Goal: Task Accomplishment & Management: Manage account settings

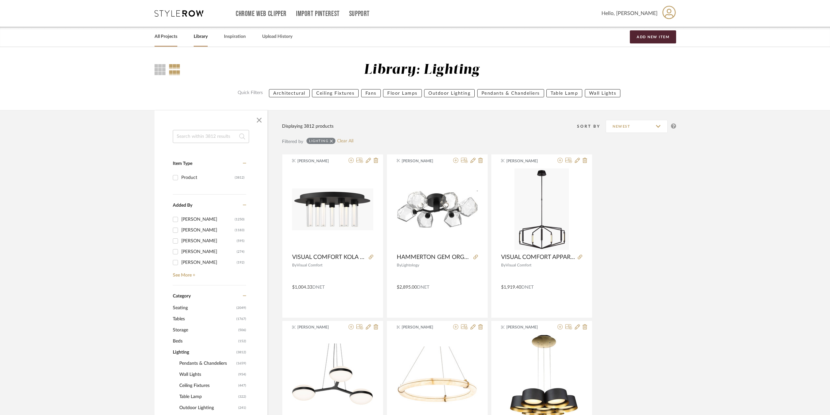
click at [167, 36] on link "All Projects" at bounding box center [166, 36] width 23 height 9
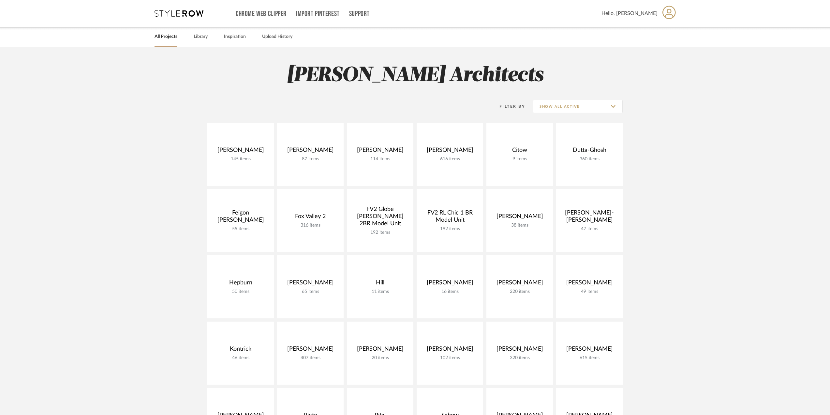
scroll to position [163, 0]
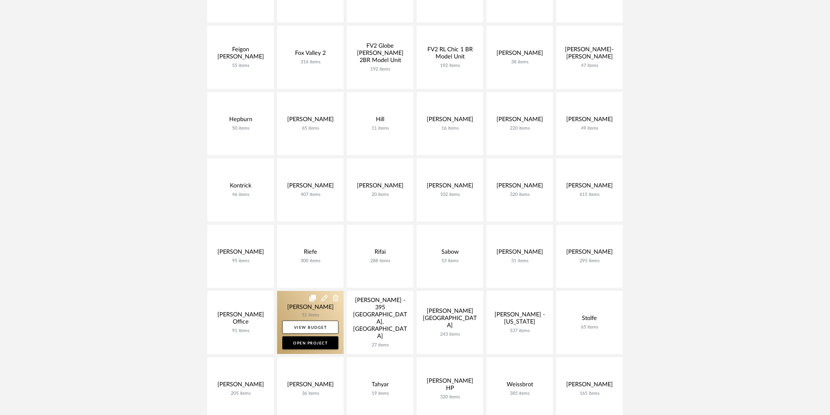
click at [320, 307] on link at bounding box center [310, 322] width 67 height 63
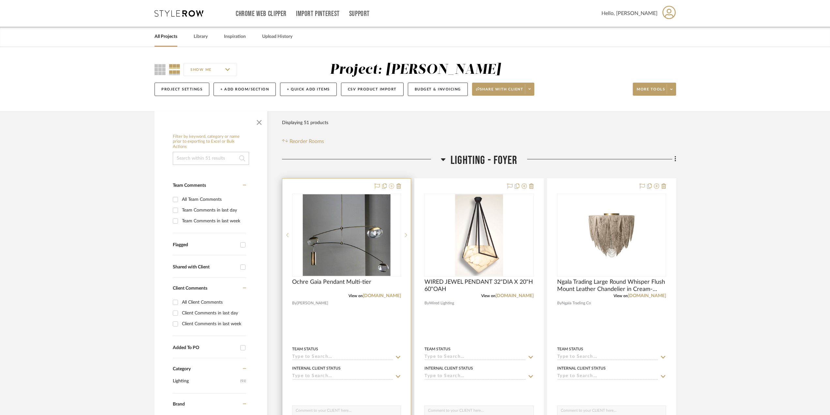
click at [392, 185] on icon at bounding box center [391, 185] width 5 height 5
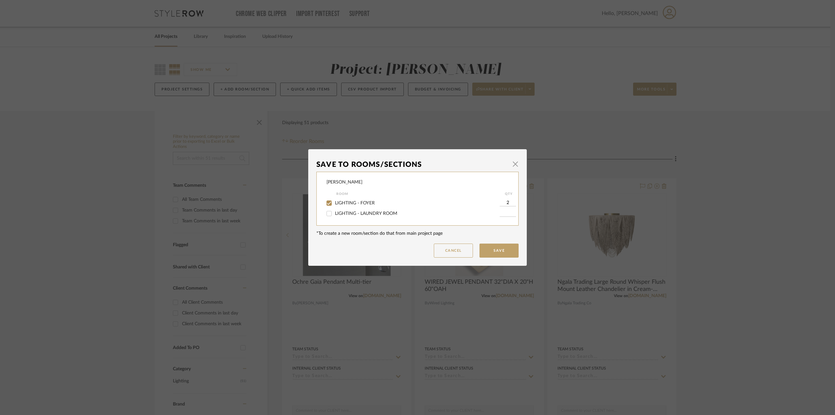
click at [371, 200] on div "LIGHTING - FOYER" at bounding box center [412, 203] width 173 height 10
click at [370, 201] on span "LIGHTING - FOYER" at bounding box center [355, 203] width 40 height 5
click at [334, 201] on input "LIGHTING - FOYER" at bounding box center [329, 203] width 10 height 10
checkbox input "false"
click at [498, 251] on button "Save" at bounding box center [498, 250] width 39 height 14
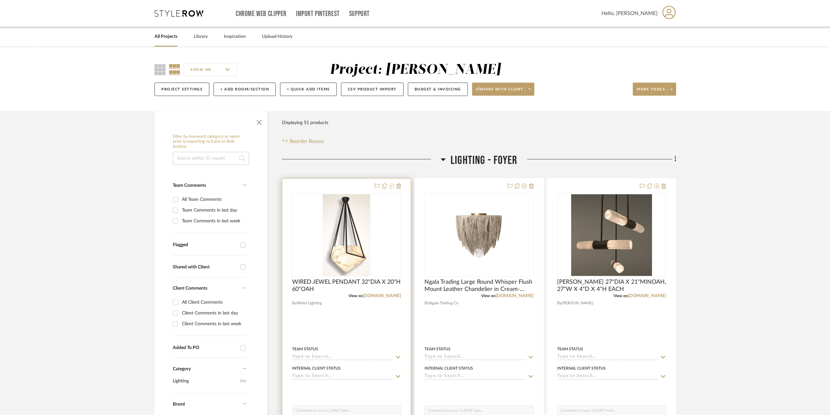
click at [391, 186] on icon at bounding box center [391, 185] width 5 height 5
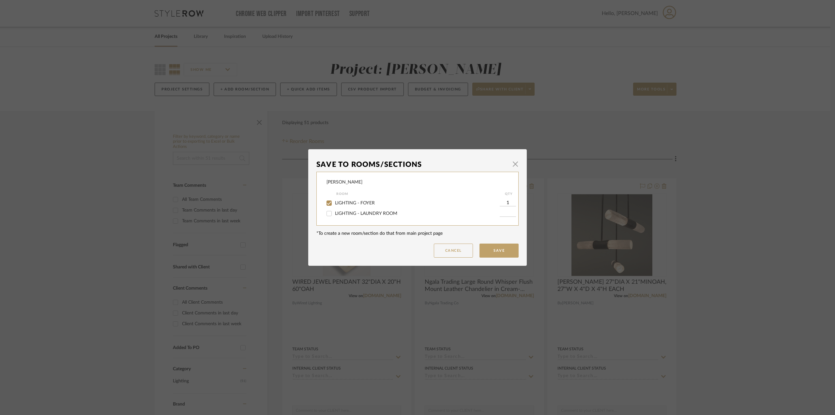
click at [341, 202] on span "LIGHTING - FOYER" at bounding box center [355, 203] width 40 height 5
click at [334, 202] on input "LIGHTING - FOYER" at bounding box center [329, 203] width 10 height 10
checkbox input "false"
click at [492, 248] on button "Save" at bounding box center [498, 250] width 39 height 14
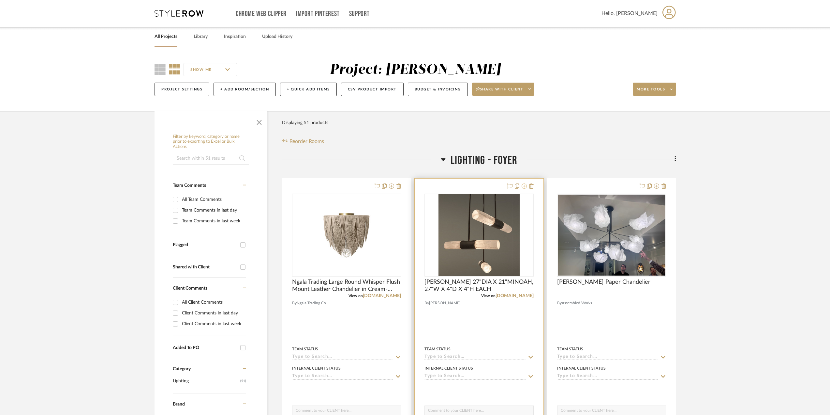
click at [525, 186] on icon at bounding box center [524, 185] width 5 height 5
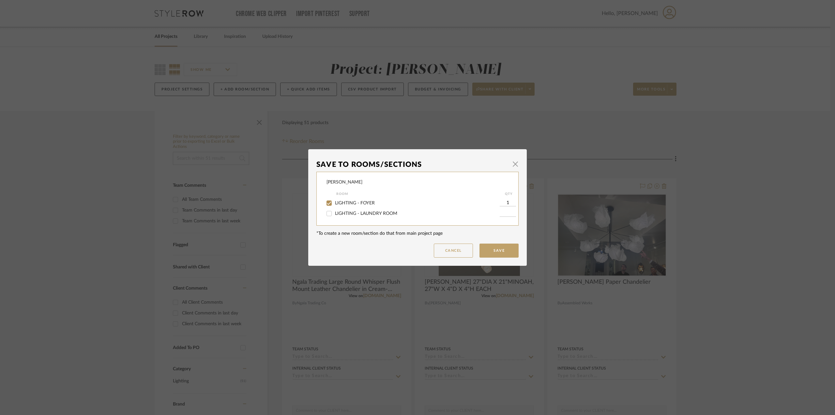
click at [339, 202] on span "LIGHTING - FOYER" at bounding box center [355, 203] width 40 height 5
click at [334, 202] on input "LIGHTING - FOYER" at bounding box center [329, 203] width 10 height 10
checkbox input "false"
click at [489, 248] on button "Save" at bounding box center [498, 250] width 39 height 14
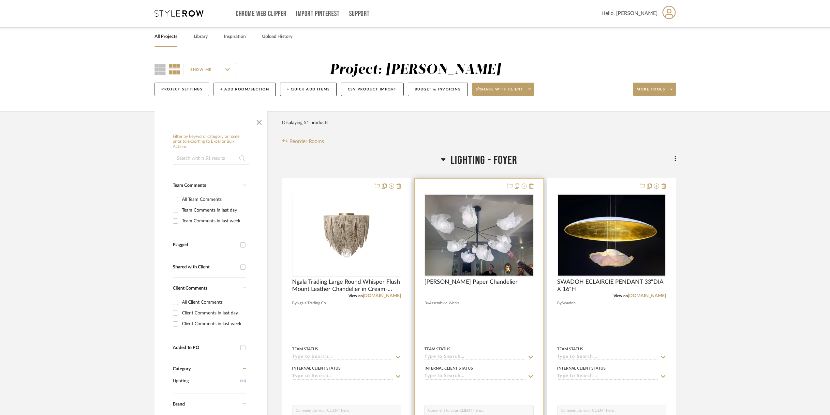
click at [523, 188] on icon at bounding box center [524, 185] width 5 height 5
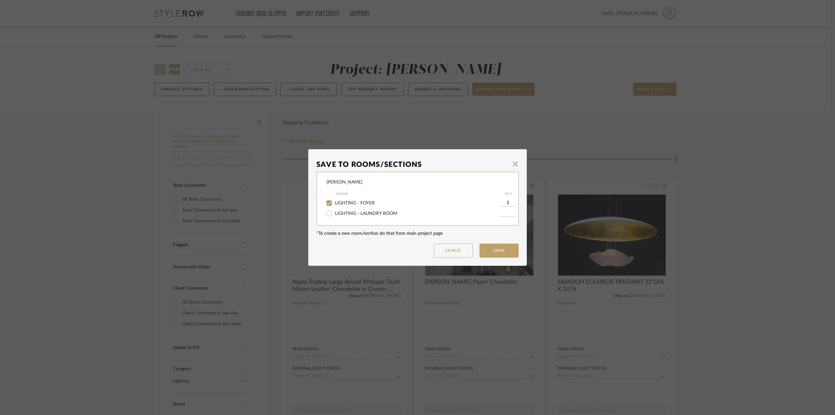
click at [363, 205] on label "LIGHTING - FOYER" at bounding box center [417, 203] width 165 height 6
click at [334, 205] on input "LIGHTING - FOYER" at bounding box center [329, 203] width 10 height 10
checkbox input "false"
drag, startPoint x: 486, startPoint y: 248, endPoint x: 671, endPoint y: 215, distance: 187.2
click at [494, 248] on button "Save" at bounding box center [498, 250] width 39 height 14
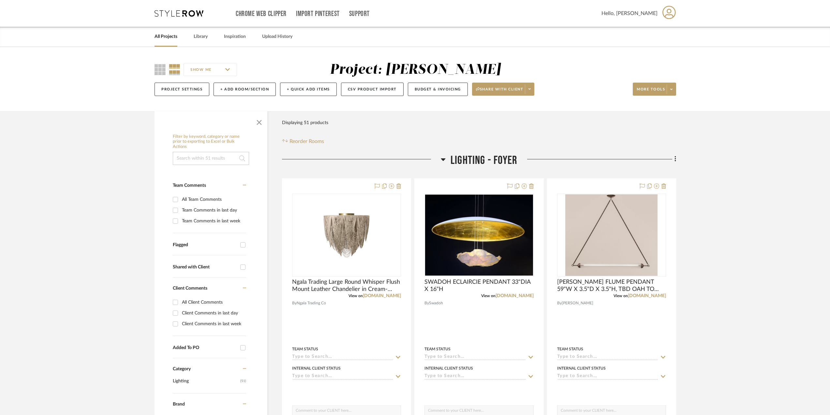
drag, startPoint x: 162, startPoint y: 71, endPoint x: 325, endPoint y: 127, distance: 172.9
click at [163, 71] on icon at bounding box center [160, 69] width 11 height 11
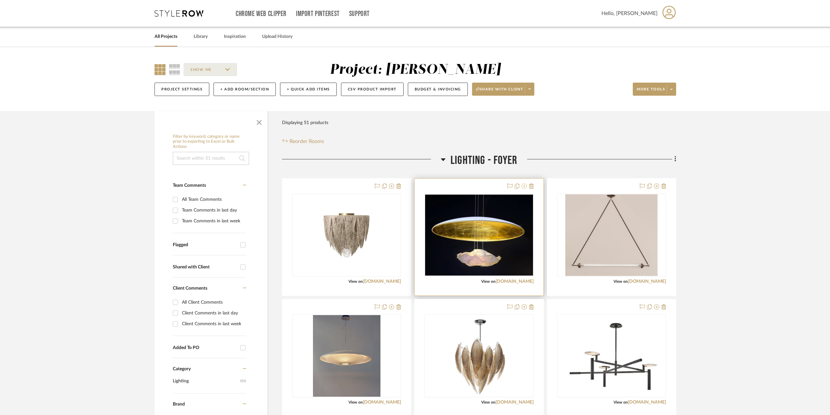
click at [524, 189] on button at bounding box center [524, 186] width 5 height 8
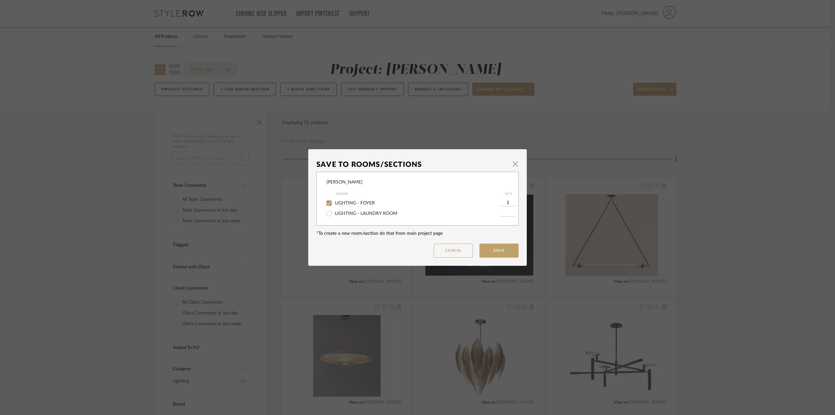
click at [338, 199] on div "LIGHTING - FOYER" at bounding box center [412, 203] width 173 height 10
click at [359, 202] on span "LIGHTING - FOYER" at bounding box center [355, 203] width 40 height 5
click at [334, 202] on input "LIGHTING - FOYER" at bounding box center [329, 203] width 10 height 10
checkbox input "false"
drag, startPoint x: 489, startPoint y: 250, endPoint x: 505, endPoint y: 248, distance: 16.1
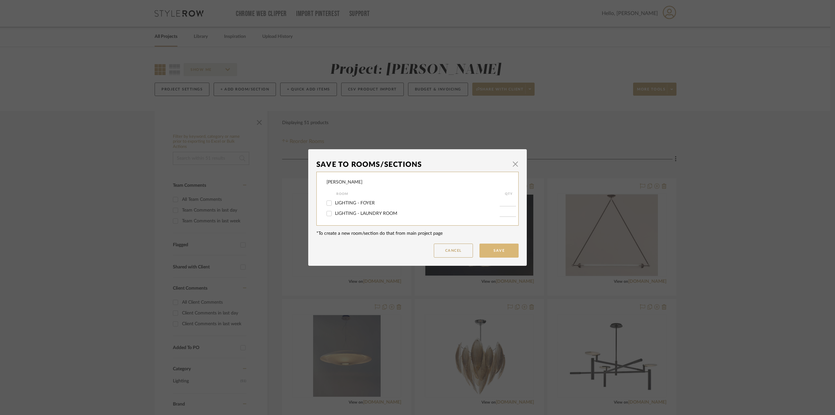
click at [496, 249] on button "Save" at bounding box center [498, 250] width 39 height 14
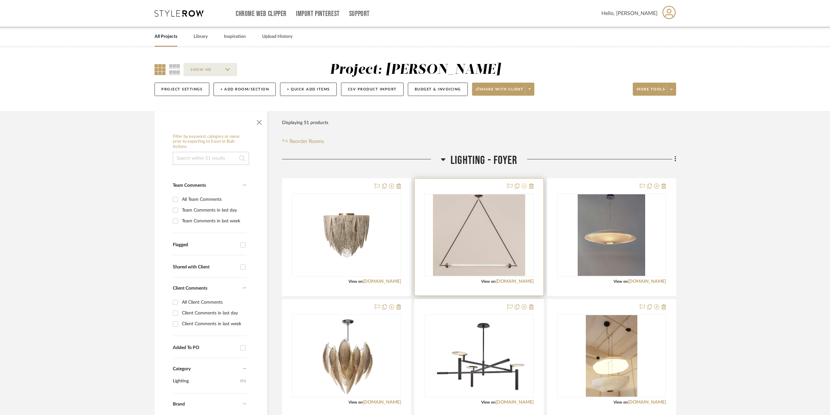
click at [525, 183] on icon at bounding box center [524, 185] width 5 height 5
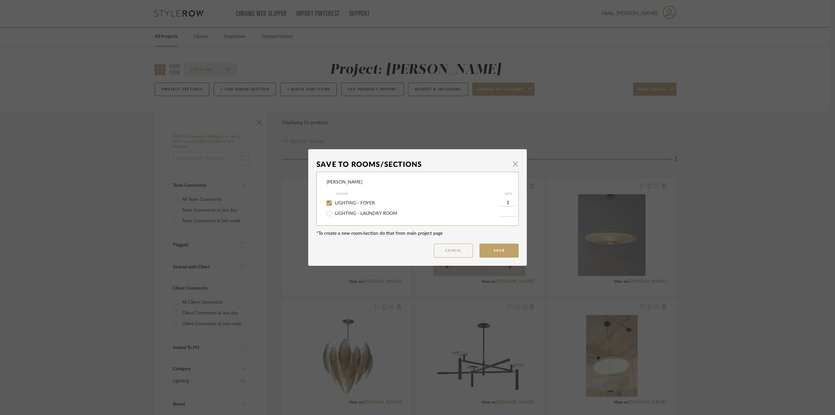
drag, startPoint x: 343, startPoint y: 202, endPoint x: 470, endPoint y: 222, distance: 128.4
click at [345, 203] on span "LIGHTING - FOYER" at bounding box center [355, 203] width 40 height 5
drag, startPoint x: 327, startPoint y: 202, endPoint x: 387, endPoint y: 207, distance: 60.6
click at [332, 204] on div at bounding box center [329, 203] width 11 height 10
click at [330, 205] on input "LIGHTING - FOYER" at bounding box center [329, 203] width 10 height 10
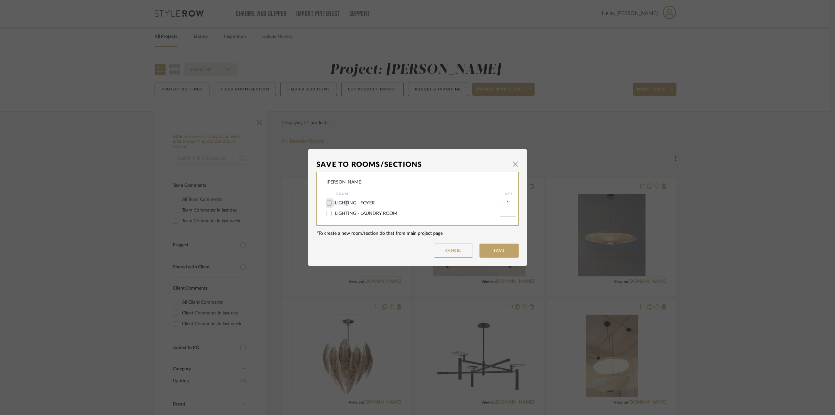
checkbox input "false"
click at [489, 254] on button "Save" at bounding box center [498, 250] width 39 height 14
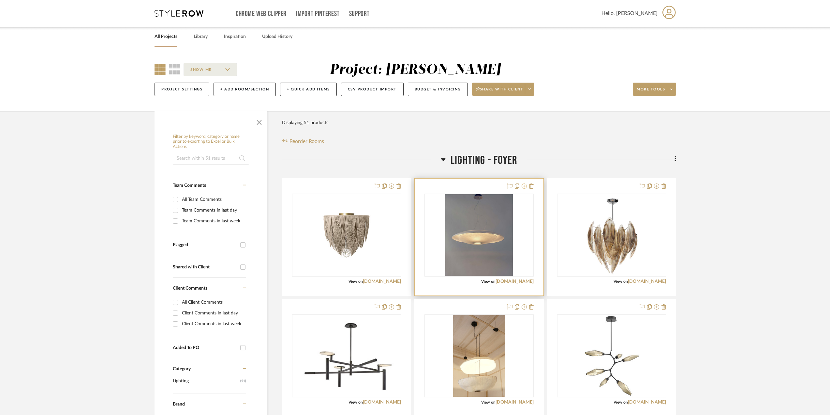
click at [525, 185] on icon at bounding box center [524, 185] width 5 height 5
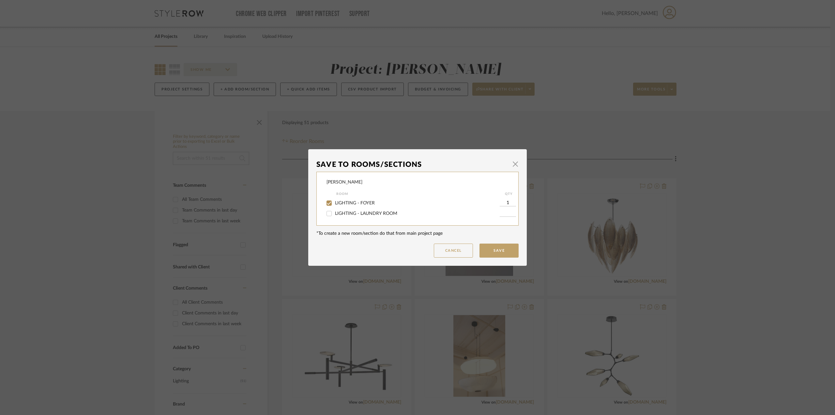
click at [339, 201] on span "LIGHTING - FOYER" at bounding box center [355, 203] width 40 height 5
click at [334, 201] on input "LIGHTING - FOYER" at bounding box center [329, 203] width 10 height 10
checkbox input "false"
click at [480, 245] on button "Save" at bounding box center [498, 250] width 39 height 14
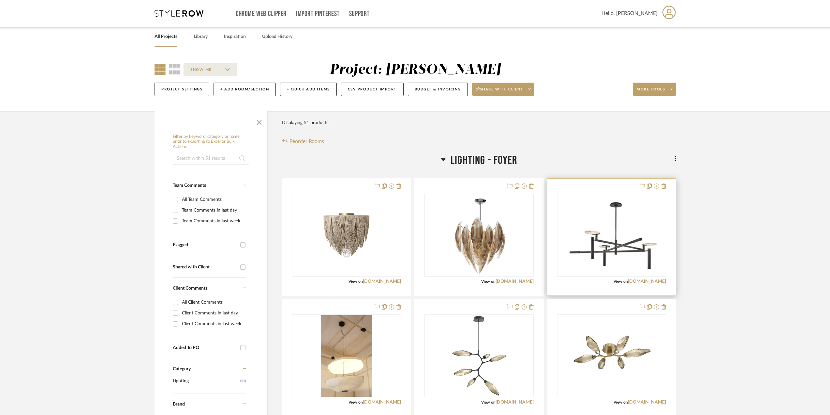
click at [655, 187] on icon at bounding box center [656, 185] width 5 height 5
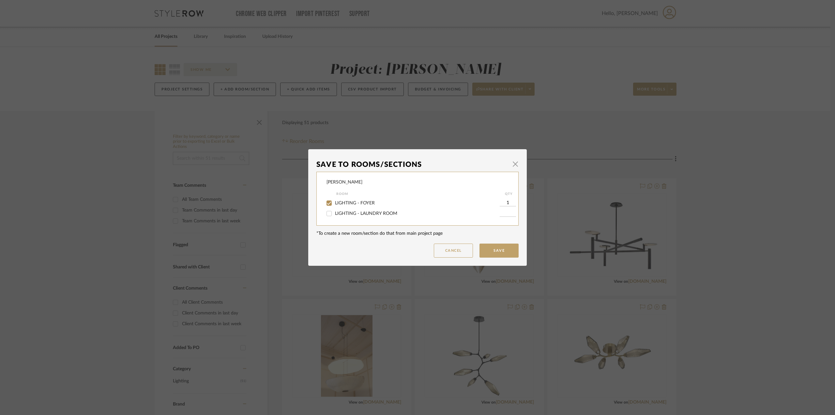
click at [350, 202] on span "LIGHTING - FOYER" at bounding box center [355, 203] width 40 height 5
click at [334, 202] on input "LIGHTING - FOYER" at bounding box center [329, 203] width 10 height 10
checkbox input "false"
click at [514, 251] on button "Save" at bounding box center [498, 250] width 39 height 14
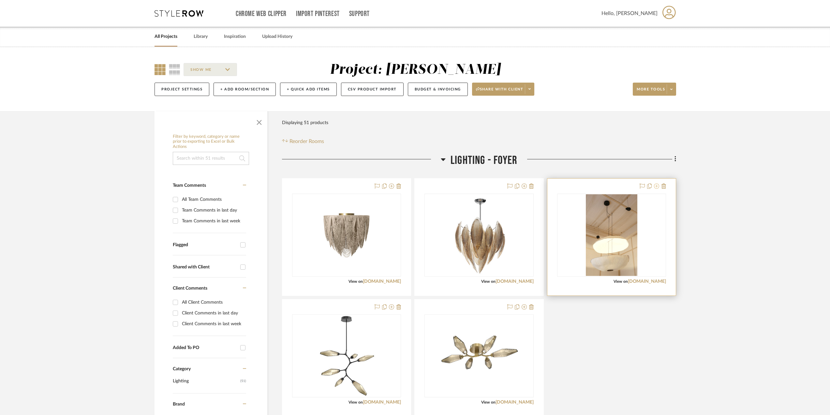
click at [657, 188] on icon at bounding box center [656, 185] width 5 height 5
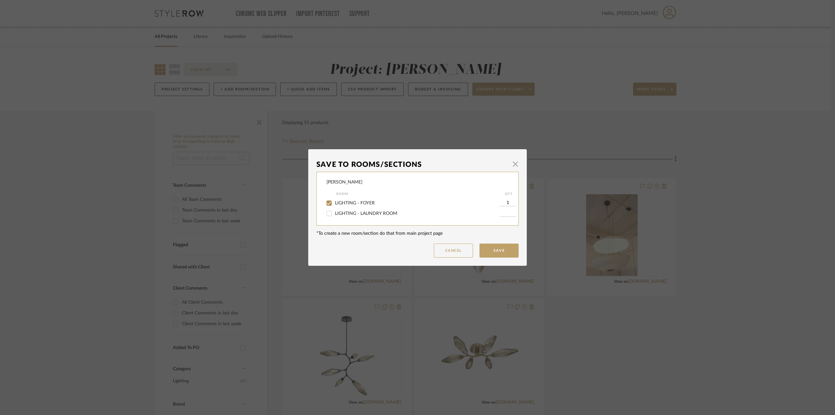
click at [357, 202] on span "LIGHTING - FOYER" at bounding box center [355, 203] width 40 height 5
click at [334, 202] on input "LIGHTING - FOYER" at bounding box center [329, 203] width 10 height 10
checkbox input "false"
click at [490, 249] on button "Save" at bounding box center [498, 250] width 39 height 14
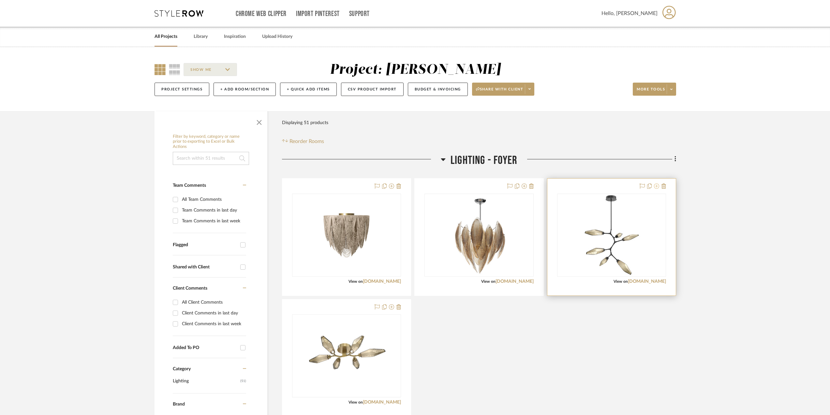
click at [659, 186] on icon at bounding box center [656, 185] width 5 height 5
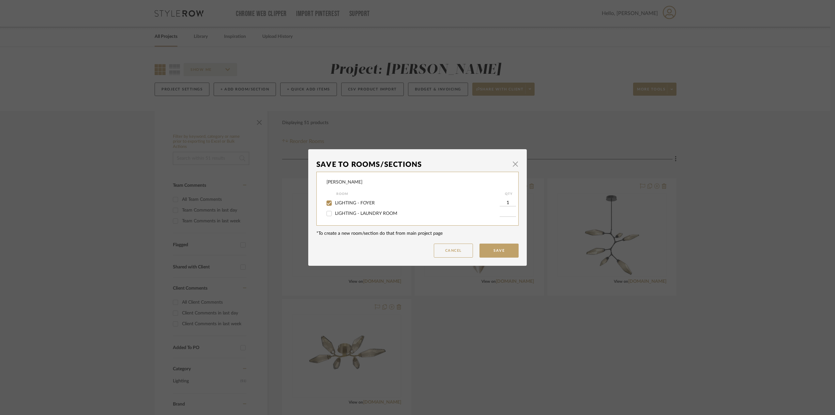
drag, startPoint x: 362, startPoint y: 202, endPoint x: 449, endPoint y: 218, distance: 88.5
click at [362, 203] on span "LIGHTING - FOYER" at bounding box center [355, 203] width 40 height 5
click at [334, 203] on input "LIGHTING - FOYER" at bounding box center [329, 203] width 10 height 10
checkbox input "false"
click at [499, 252] on button "Save" at bounding box center [498, 250] width 39 height 14
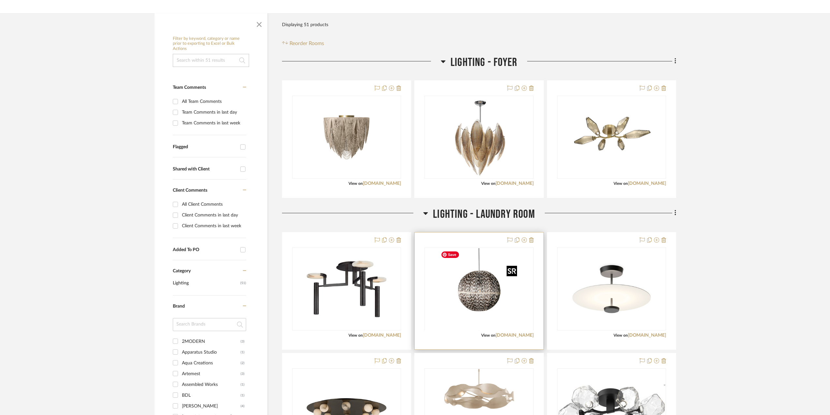
scroll to position [163, 0]
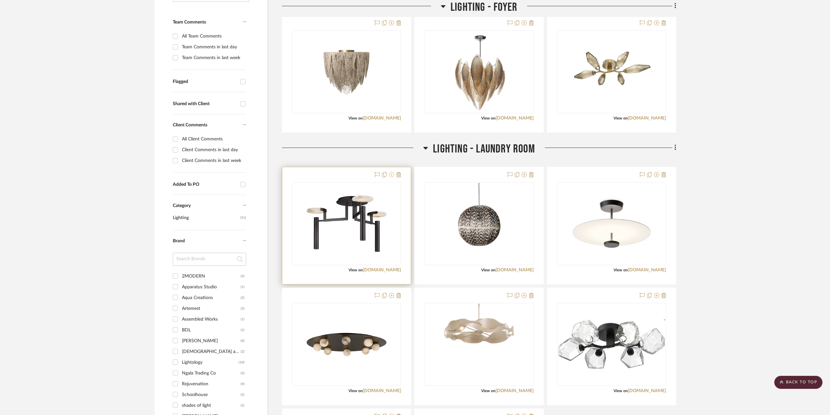
click at [393, 175] on icon at bounding box center [391, 174] width 5 height 5
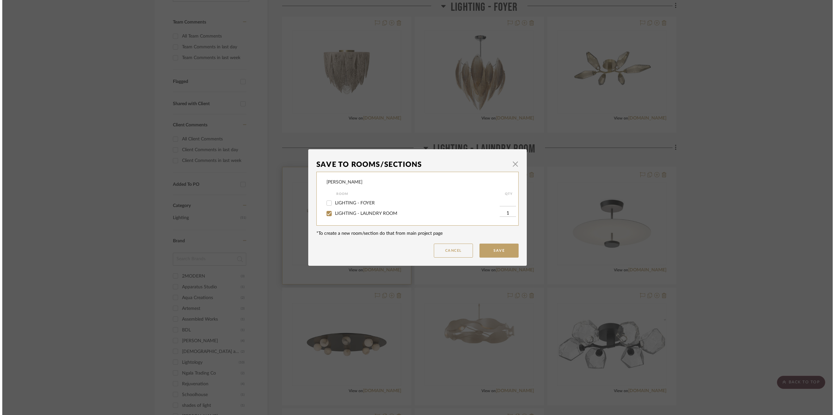
scroll to position [0, 0]
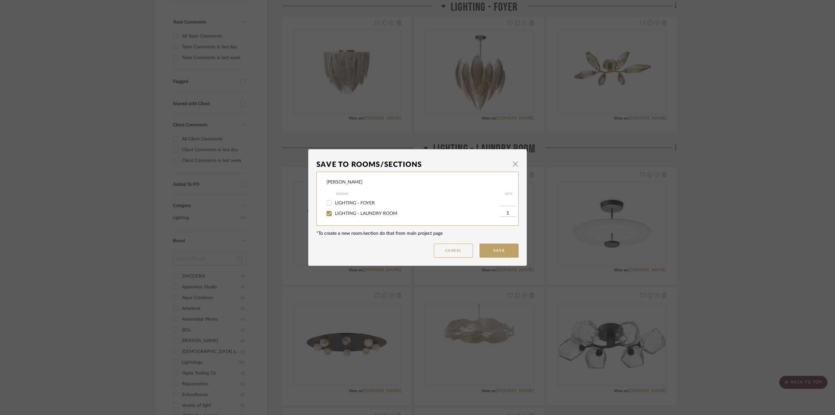
click at [364, 212] on span "LIGHTING - LAUNDRY ROOM" at bounding box center [366, 213] width 62 height 5
click at [334, 212] on input "LIGHTING - LAUNDRY ROOM" at bounding box center [329, 213] width 10 height 10
checkbox input "false"
click at [489, 246] on button "Save" at bounding box center [498, 250] width 39 height 14
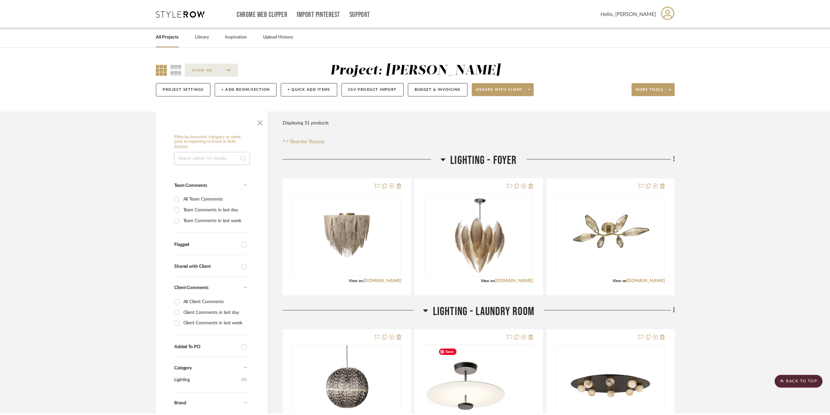
scroll to position [163, 0]
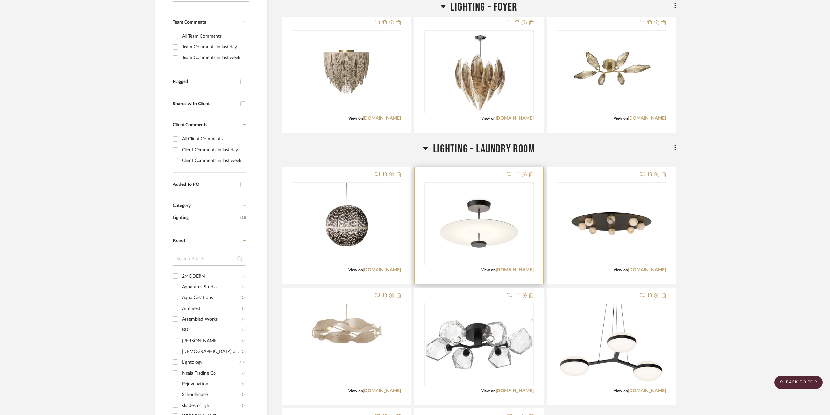
click at [525, 175] on icon at bounding box center [524, 174] width 5 height 5
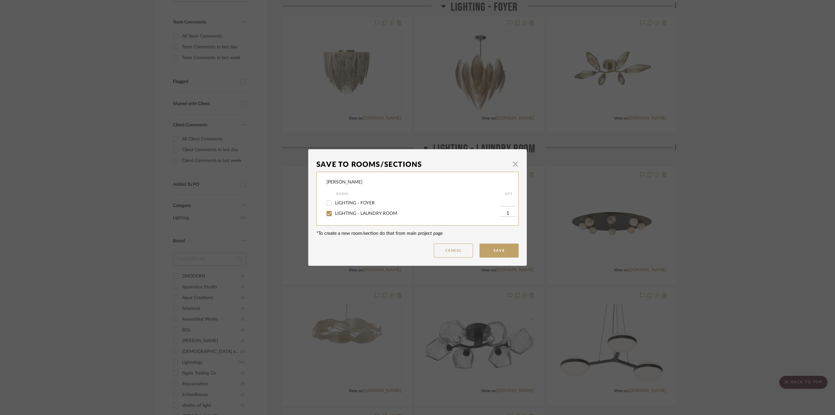
click at [384, 211] on span "LIGHTING - LAUNDRY ROOM" at bounding box center [366, 213] width 62 height 5
click at [334, 211] on input "LIGHTING - LAUNDRY ROOM" at bounding box center [329, 213] width 10 height 10
checkbox input "false"
click at [506, 242] on mat-dialog-content "Save To Rooms/Sections × [PERSON_NAME] Room QTY LIGHTING - FOYER LIGHTING - LAU…" at bounding box center [417, 207] width 202 height 100
click at [506, 245] on button "Save" at bounding box center [498, 250] width 39 height 14
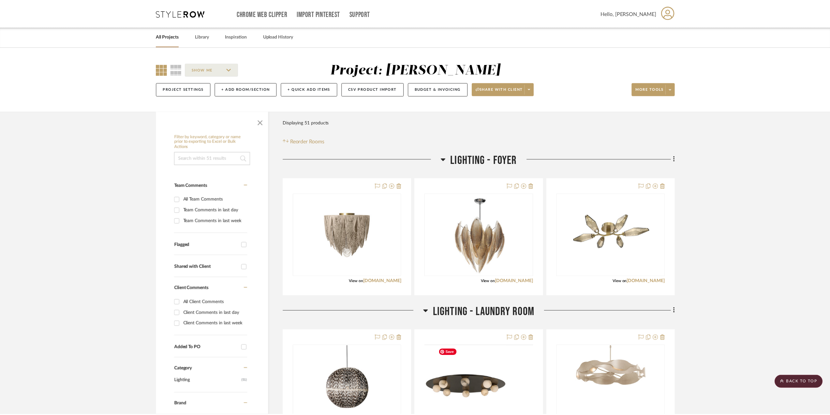
scroll to position [163, 0]
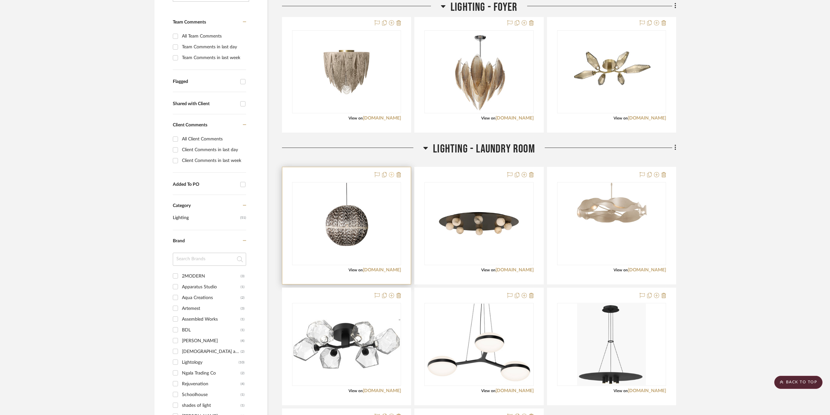
click at [391, 176] on icon at bounding box center [391, 174] width 5 height 5
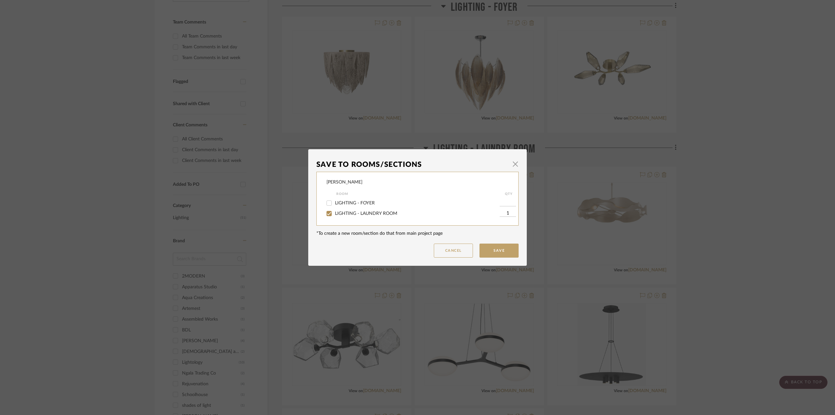
click at [348, 213] on span "LIGHTING - LAUNDRY ROOM" at bounding box center [366, 213] width 62 height 5
click at [334, 213] on input "LIGHTING - LAUNDRY ROOM" at bounding box center [329, 213] width 10 height 10
checkbox input "false"
click at [504, 246] on button "Save" at bounding box center [498, 250] width 39 height 14
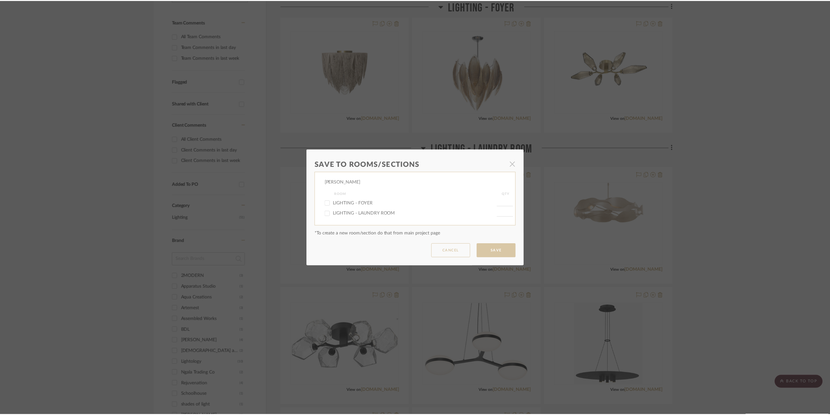
scroll to position [163, 0]
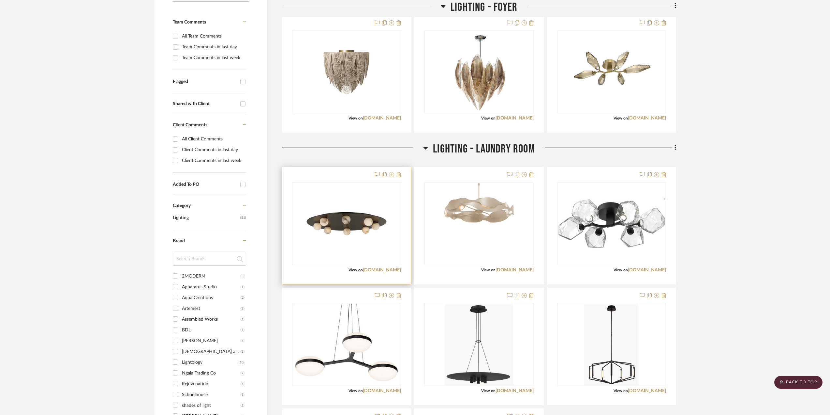
click at [391, 176] on icon at bounding box center [391, 174] width 5 height 5
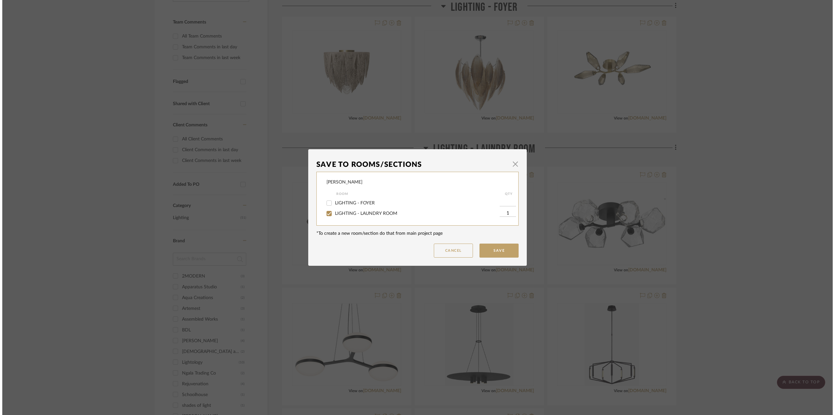
scroll to position [0, 0]
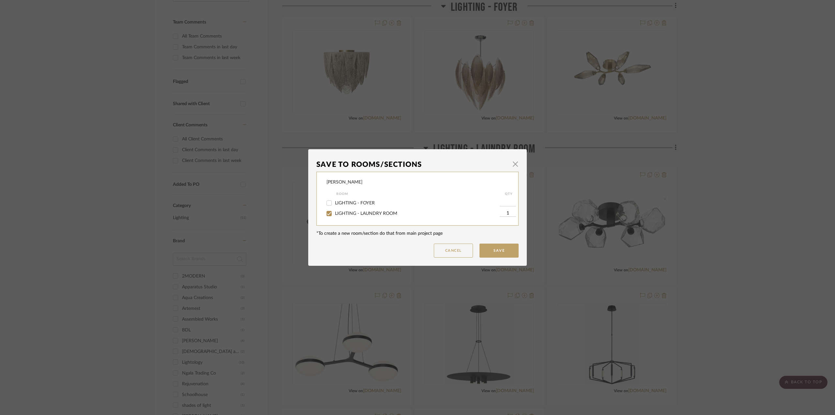
drag, startPoint x: 363, startPoint y: 213, endPoint x: 442, endPoint y: 228, distance: 80.3
click at [363, 213] on span "LIGHTING - LAUNDRY ROOM" at bounding box center [366, 213] width 62 height 5
click at [334, 213] on input "LIGHTING - LAUNDRY ROOM" at bounding box center [329, 213] width 10 height 10
checkbox input "false"
click at [497, 247] on button "Save" at bounding box center [498, 250] width 39 height 14
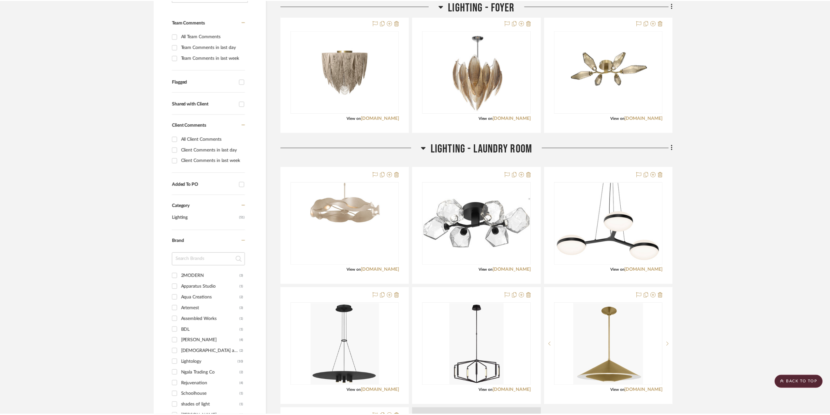
scroll to position [163, 0]
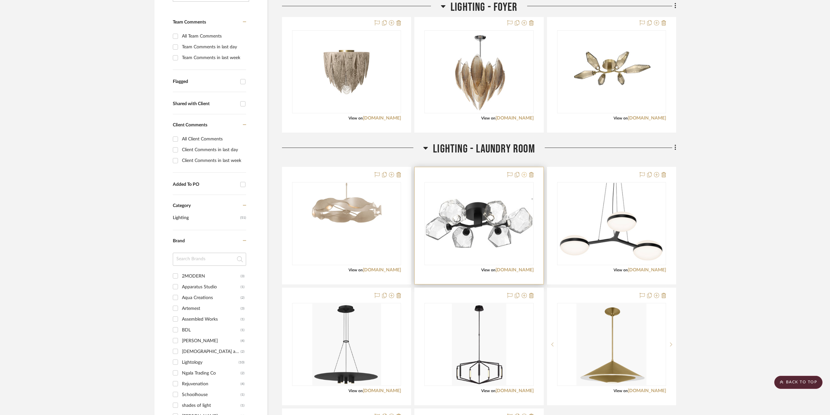
click at [523, 176] on icon at bounding box center [524, 174] width 5 height 5
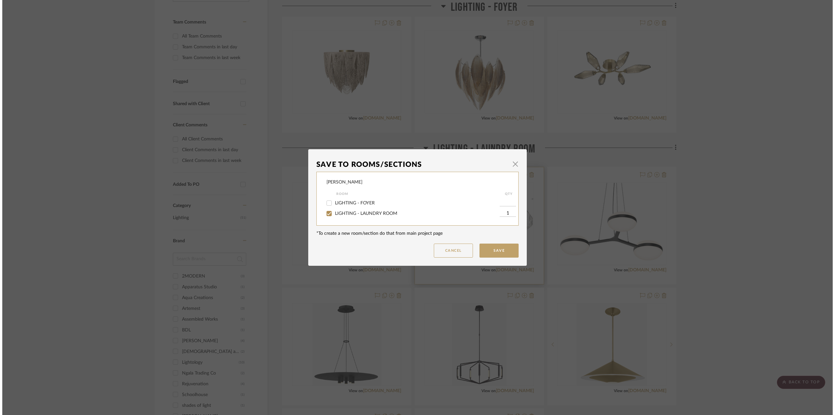
scroll to position [0, 0]
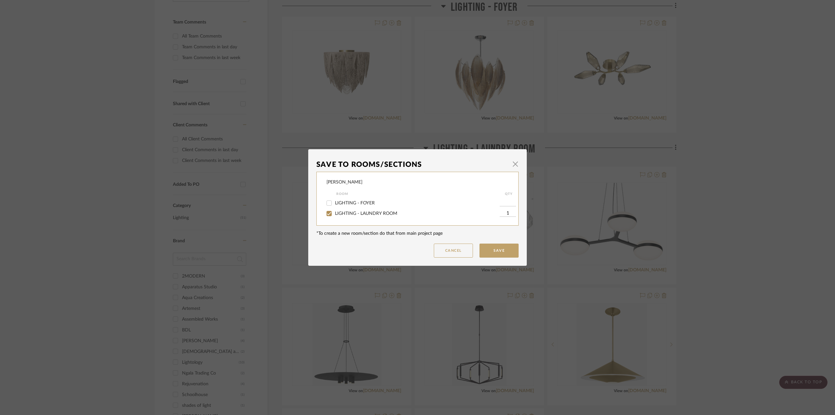
drag, startPoint x: 385, startPoint y: 213, endPoint x: 477, endPoint y: 246, distance: 97.8
click at [387, 214] on span "LIGHTING - LAUNDRY ROOM" at bounding box center [366, 213] width 62 height 5
click at [328, 213] on input "LIGHTING - LAUNDRY ROOM" at bounding box center [329, 213] width 10 height 10
checkbox input "false"
click at [510, 250] on button "Save" at bounding box center [498, 250] width 39 height 14
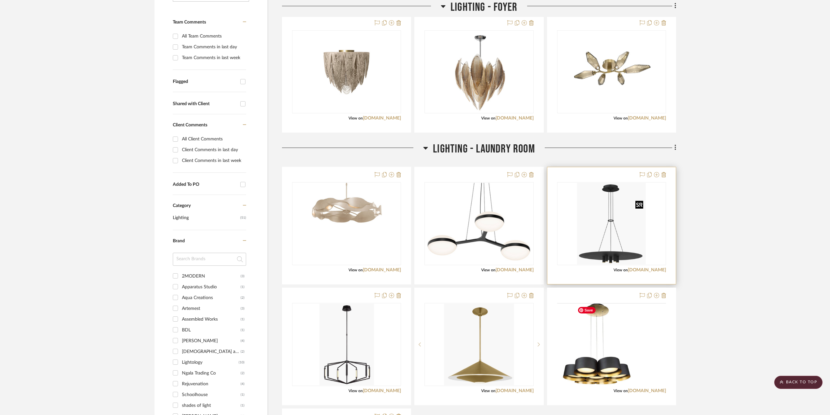
scroll to position [326, 0]
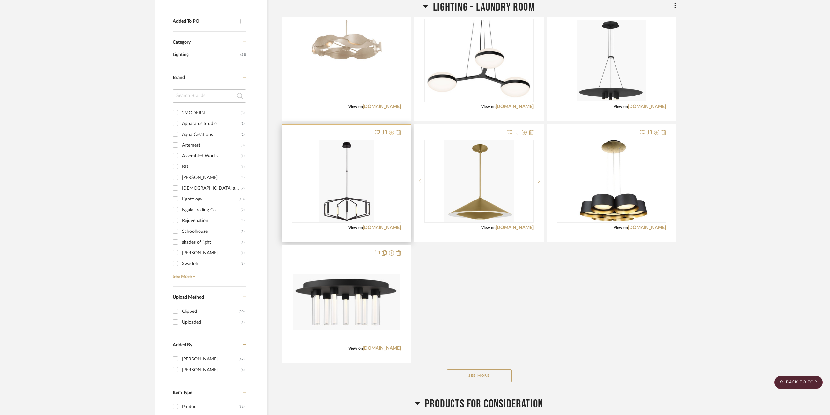
click at [393, 133] on icon at bounding box center [391, 131] width 5 height 5
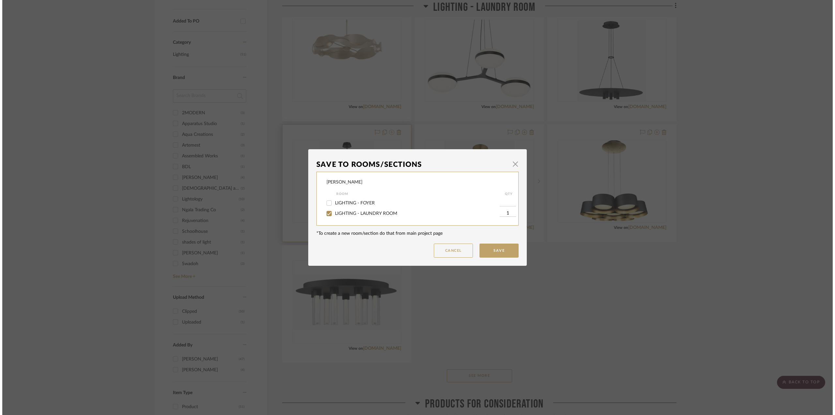
scroll to position [0, 0]
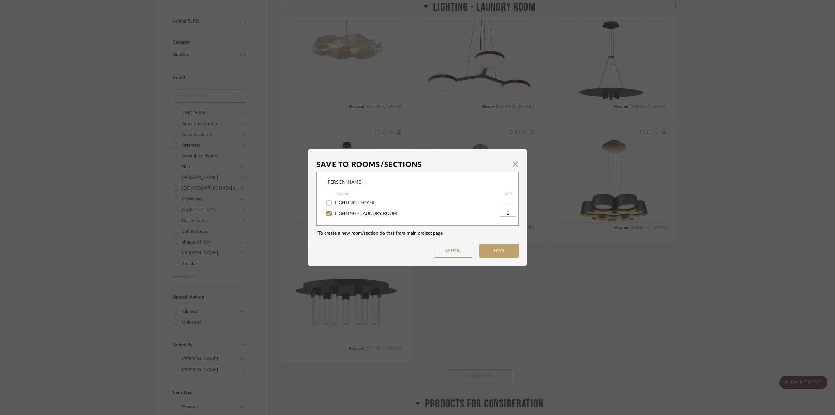
click at [359, 211] on label "LIGHTING - LAUNDRY ROOM" at bounding box center [417, 214] width 165 height 6
click at [334, 210] on input "LIGHTING - LAUNDRY ROOM" at bounding box center [329, 213] width 10 height 10
checkbox input "false"
click at [493, 245] on button "Save" at bounding box center [498, 250] width 39 height 14
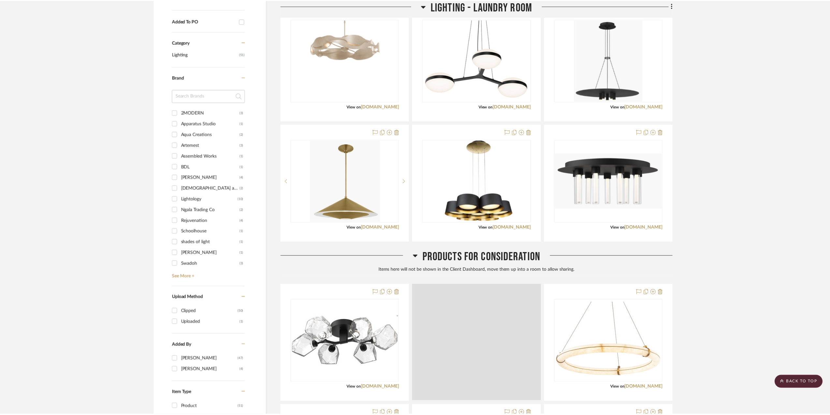
scroll to position [326, 0]
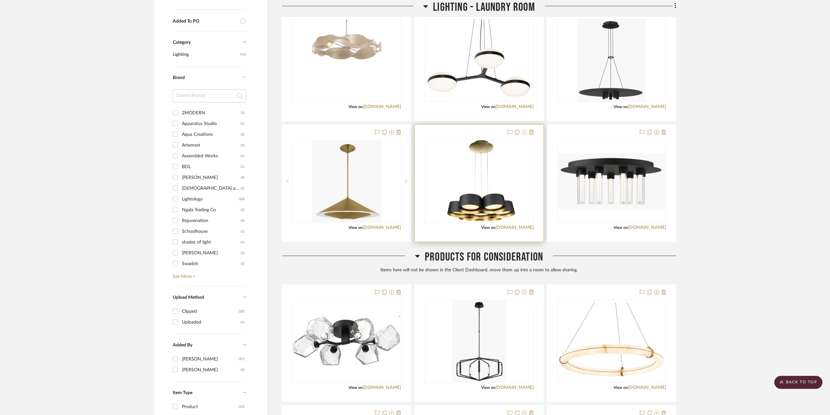
click at [524, 132] on icon at bounding box center [524, 131] width 5 height 5
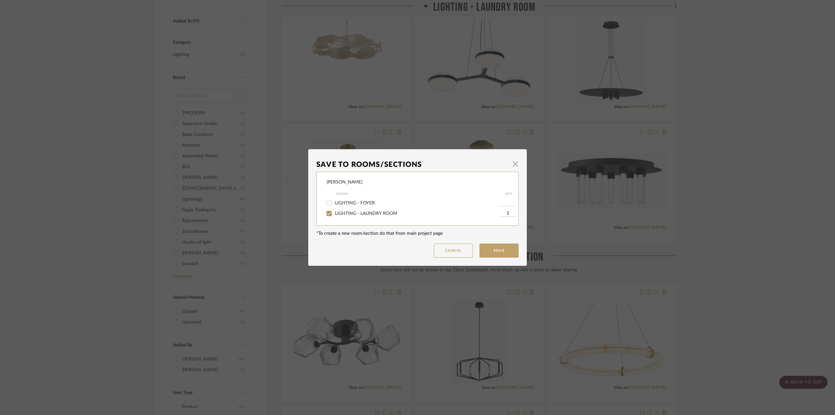
click at [382, 212] on span "LIGHTING - LAUNDRY ROOM" at bounding box center [366, 213] width 62 height 5
click at [334, 212] on input "LIGHTING - LAUNDRY ROOM" at bounding box center [329, 213] width 10 height 10
checkbox input "false"
click at [490, 250] on button "Save" at bounding box center [498, 250] width 39 height 14
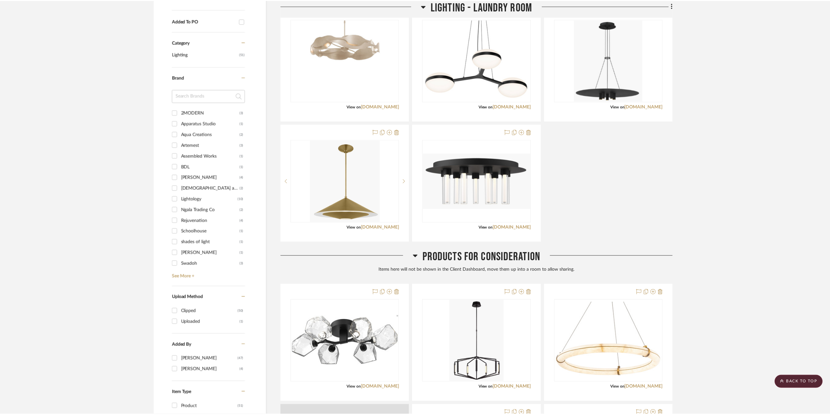
scroll to position [326, 0]
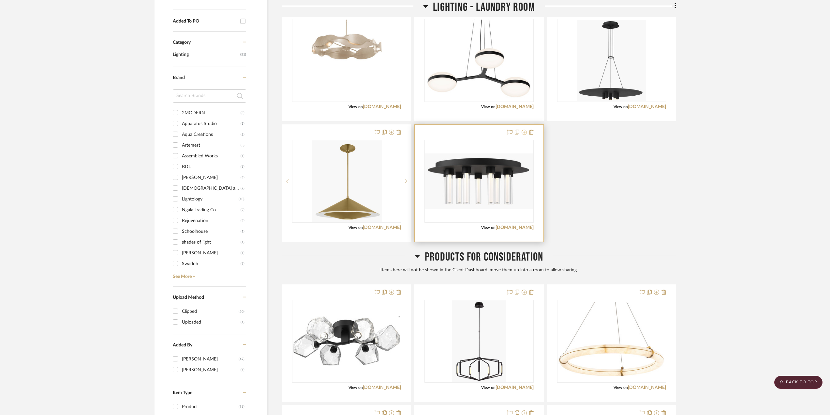
click at [522, 132] on icon at bounding box center [524, 131] width 5 height 5
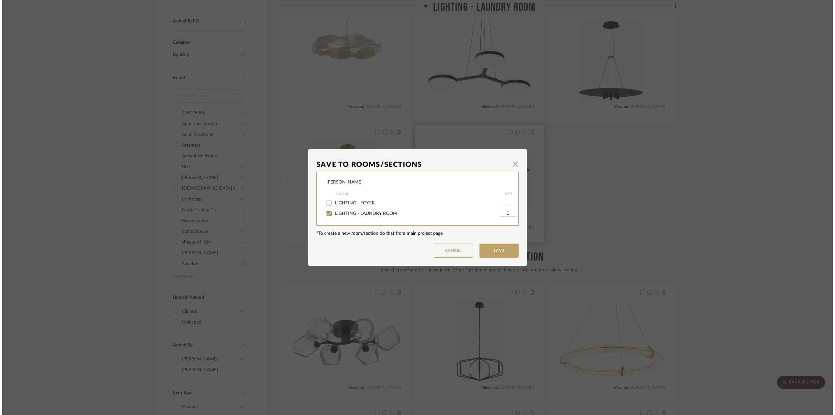
scroll to position [0, 0]
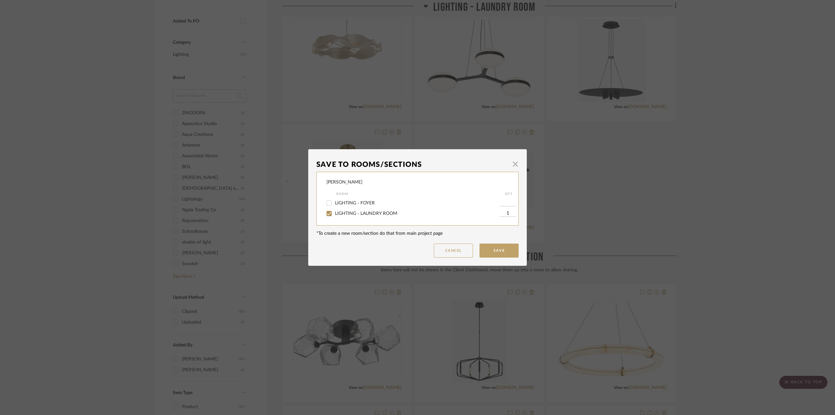
drag, startPoint x: 367, startPoint y: 212, endPoint x: 377, endPoint y: 214, distance: 10.4
click at [377, 214] on span "LIGHTING - LAUNDRY ROOM" at bounding box center [366, 213] width 62 height 5
drag, startPoint x: 337, startPoint y: 213, endPoint x: 391, endPoint y: 222, distance: 54.9
click at [342, 214] on span "LIGHTING - LAUNDRY ROOM" at bounding box center [366, 213] width 62 height 5
click at [325, 212] on input "LIGHTING - LAUNDRY ROOM" at bounding box center [329, 213] width 10 height 10
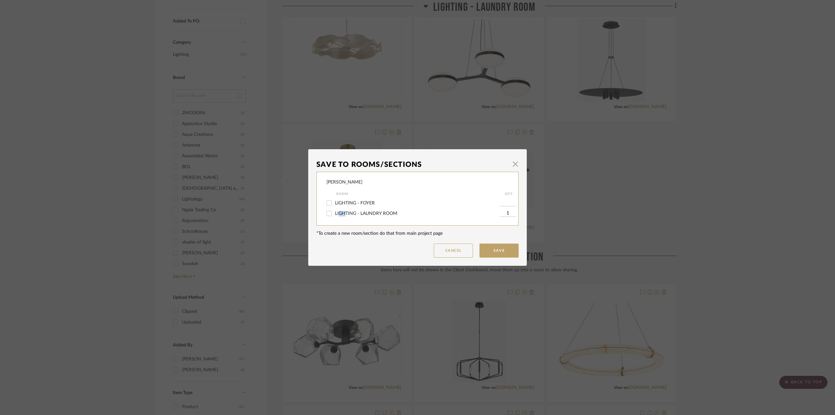
checkbox input "false"
click at [499, 248] on button "Save" at bounding box center [498, 250] width 39 height 14
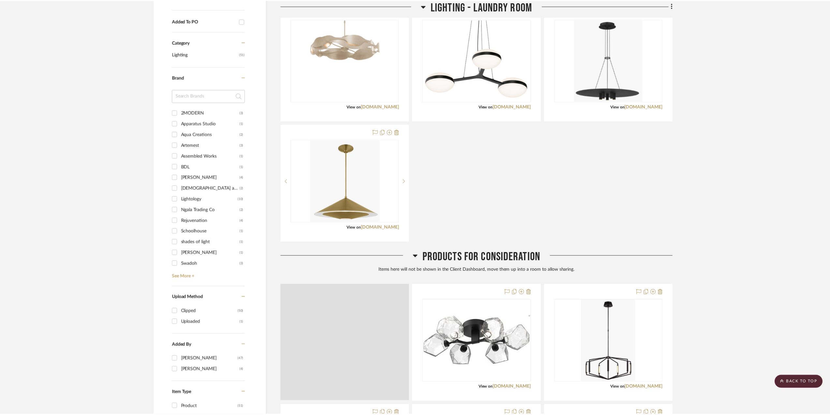
scroll to position [326, 0]
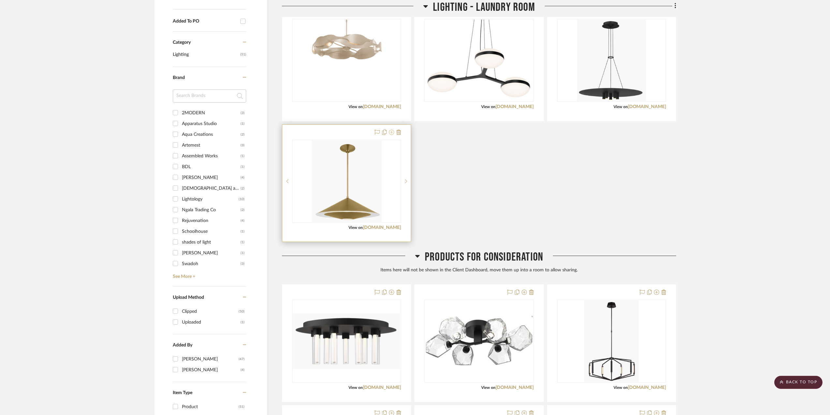
click at [393, 132] on icon at bounding box center [391, 131] width 5 height 5
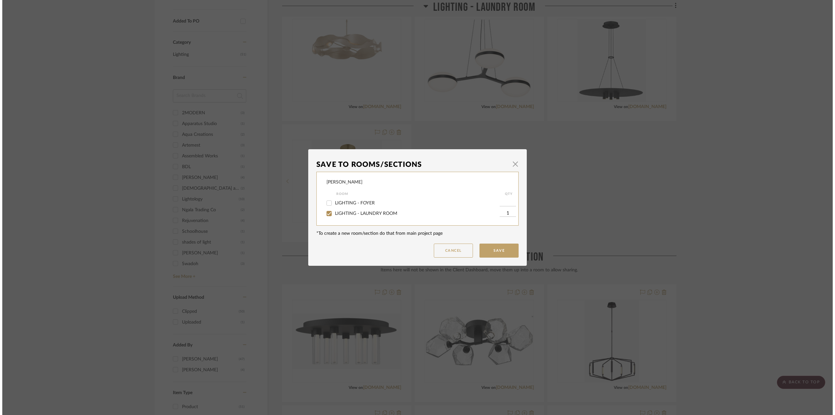
scroll to position [0, 0]
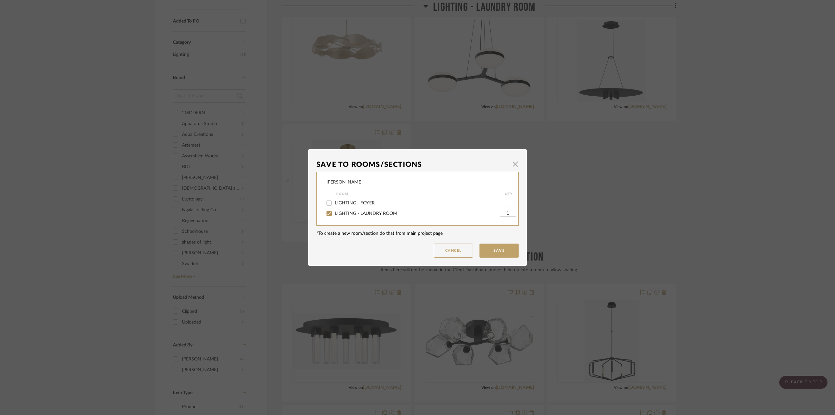
click at [352, 209] on div "LIGHTING - LAUNDRY ROOM" at bounding box center [412, 213] width 173 height 10
click at [364, 212] on span "LIGHTING - LAUNDRY ROOM" at bounding box center [366, 213] width 62 height 5
click at [334, 212] on input "LIGHTING - LAUNDRY ROOM" at bounding box center [329, 213] width 10 height 10
checkbox input "false"
click at [492, 248] on button "Save" at bounding box center [498, 250] width 39 height 14
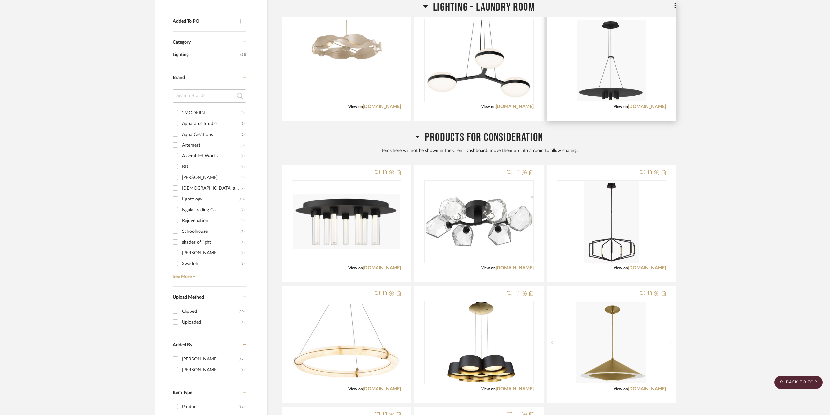
scroll to position [261, 0]
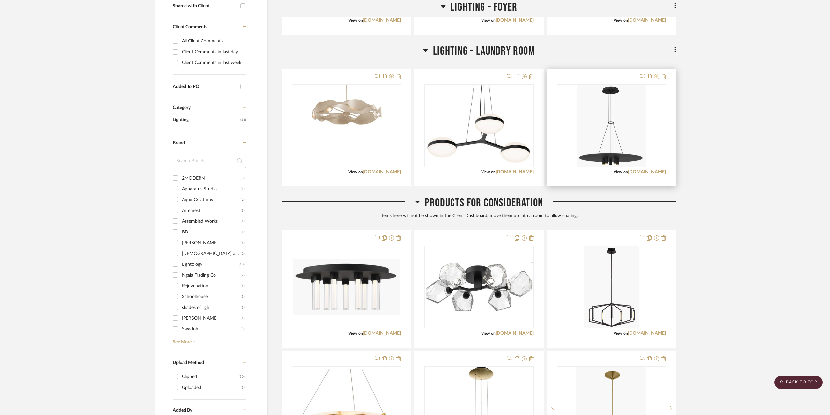
click at [659, 75] on icon at bounding box center [656, 76] width 5 height 5
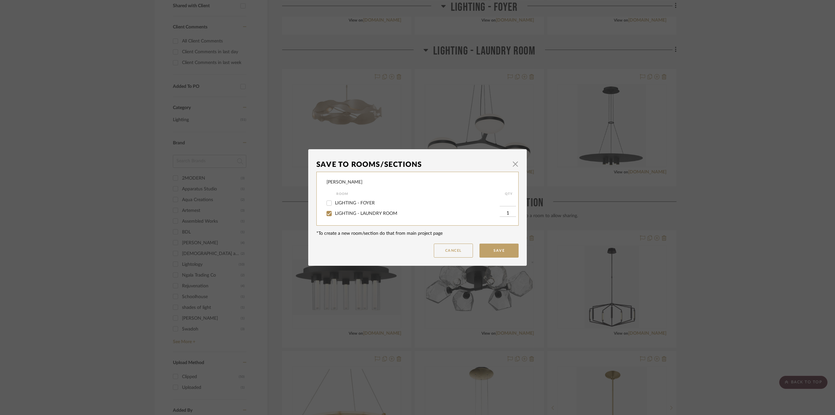
click at [376, 213] on span "LIGHTING - LAUNDRY ROOM" at bounding box center [366, 213] width 62 height 5
click at [334, 213] on input "LIGHTING - LAUNDRY ROOM" at bounding box center [329, 213] width 10 height 10
checkbox input "false"
click at [512, 252] on button "Save" at bounding box center [498, 250] width 39 height 14
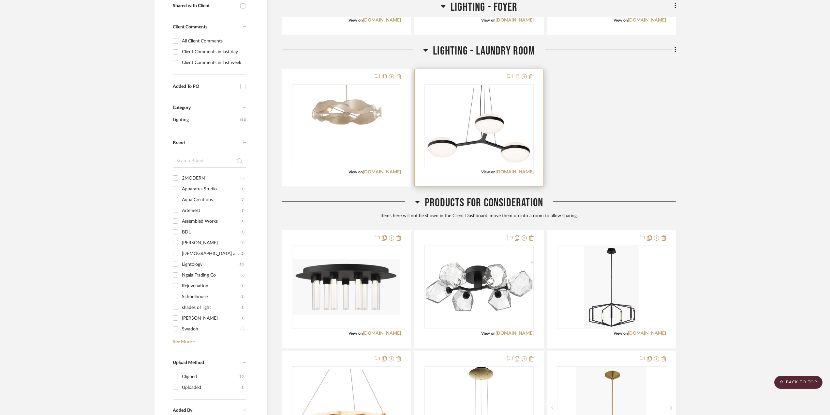
scroll to position [130, 0]
